Goal: Use online tool/utility: Utilize a website feature to perform a specific function

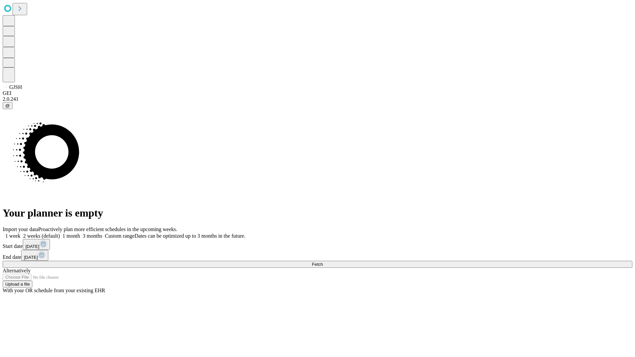
click at [323, 262] on span "Fetch" at bounding box center [317, 264] width 11 height 5
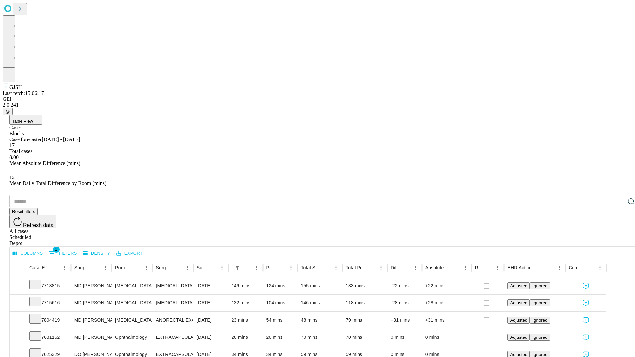
click at [39, 281] on icon at bounding box center [35, 284] width 7 height 7
